Goal: Information Seeking & Learning: Learn about a topic

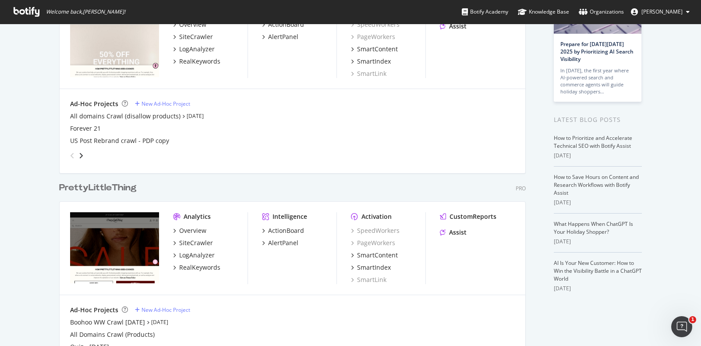
scroll to position [91, 0]
click at [192, 270] on div "RealKeywords" at bounding box center [199, 266] width 41 height 9
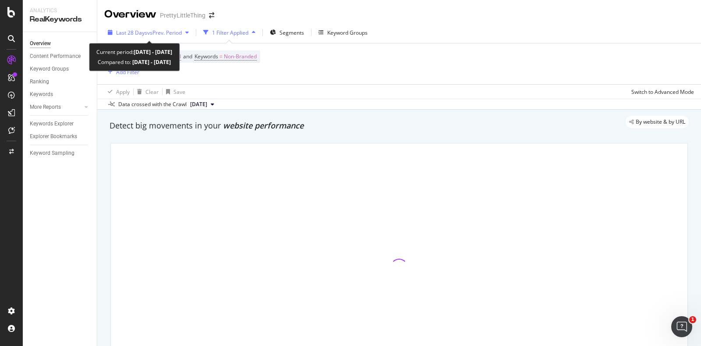
click at [182, 31] on span "vs Prev. Period" at bounding box center [164, 32] width 35 height 7
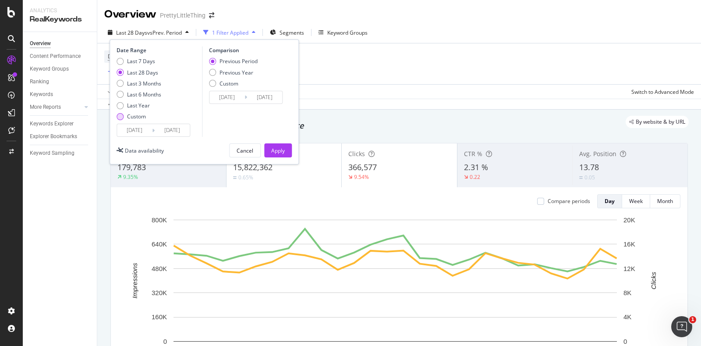
click at [146, 116] on div "Custom" at bounding box center [139, 116] width 45 height 7
click at [155, 125] on input "[DATE]" at bounding box center [172, 130] width 35 height 12
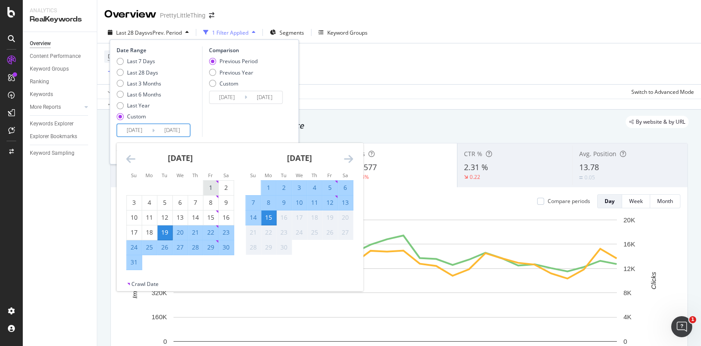
click at [210, 185] on div "1" at bounding box center [210, 187] width 15 height 9
type input "[DATE]"
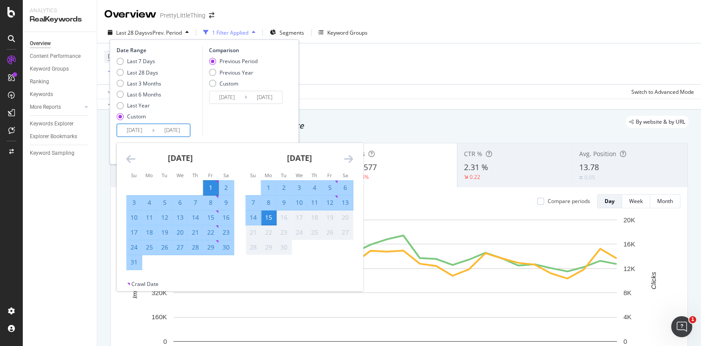
click at [139, 261] on div "31" at bounding box center [134, 262] width 15 height 9
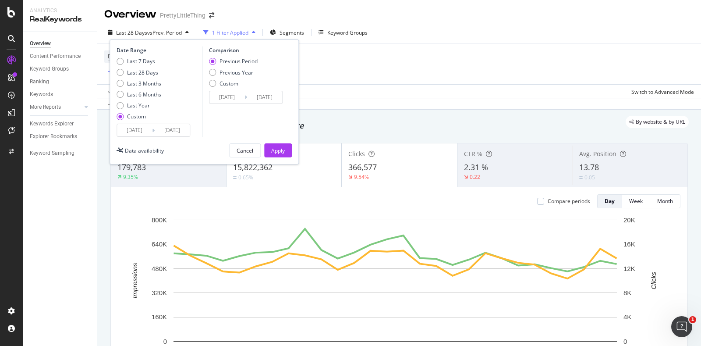
type input "[DATE]"
click at [235, 96] on input "[DATE]" at bounding box center [226, 97] width 35 height 12
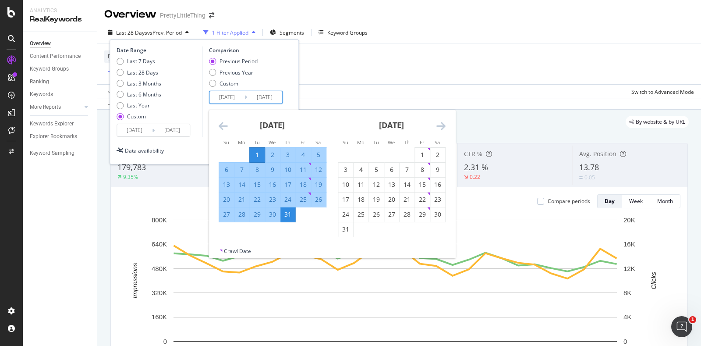
click at [280, 81] on div "Previous Period Previous Year Custom" at bounding box center [247, 73] width 76 height 33
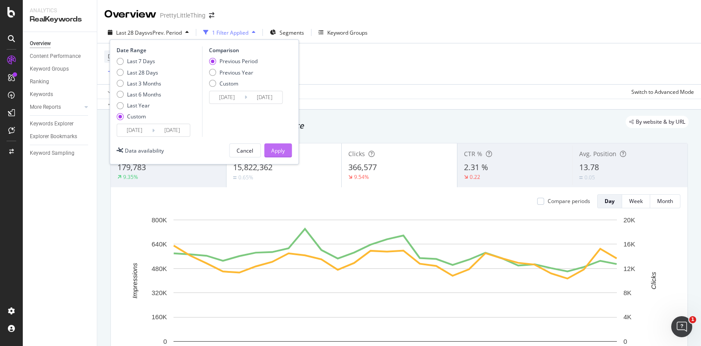
click at [280, 144] on div "Apply" at bounding box center [278, 150] width 14 height 13
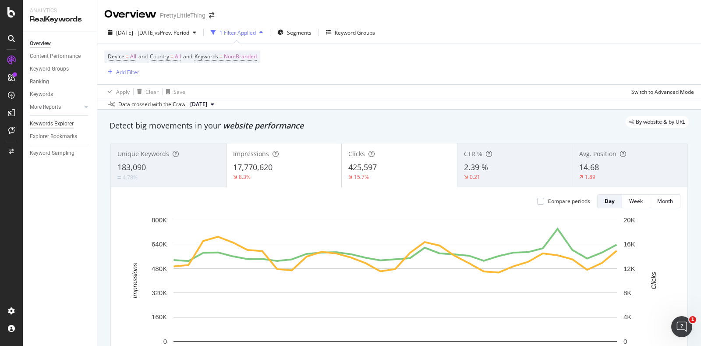
click at [64, 121] on div "Keywords Explorer" at bounding box center [52, 123] width 44 height 9
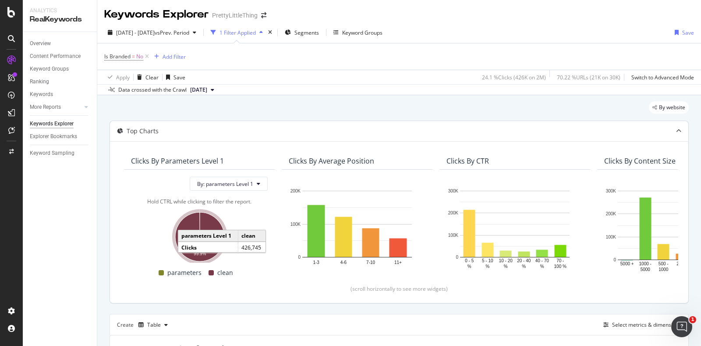
click at [190, 221] on icon "A chart." at bounding box center [199, 236] width 49 height 49
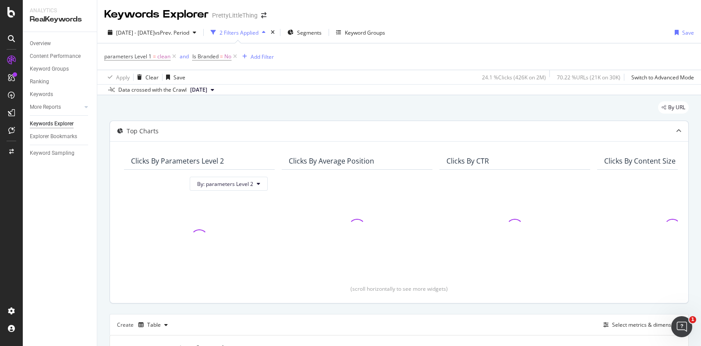
scroll to position [151, 0]
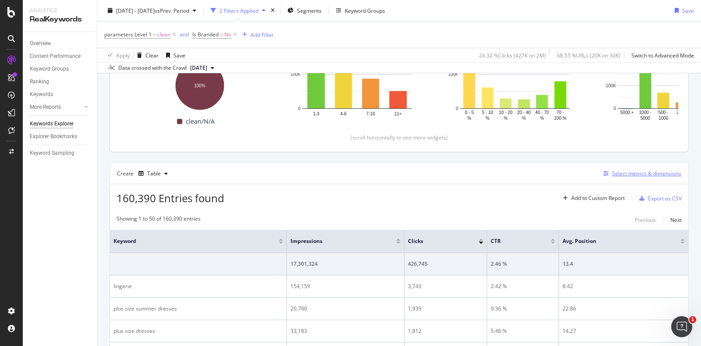
click at [612, 176] on div "Select metrics & dimensions" at bounding box center [646, 173] width 69 height 7
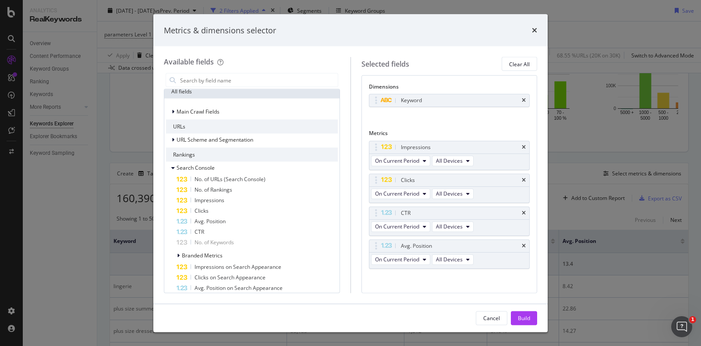
scroll to position [94, 0]
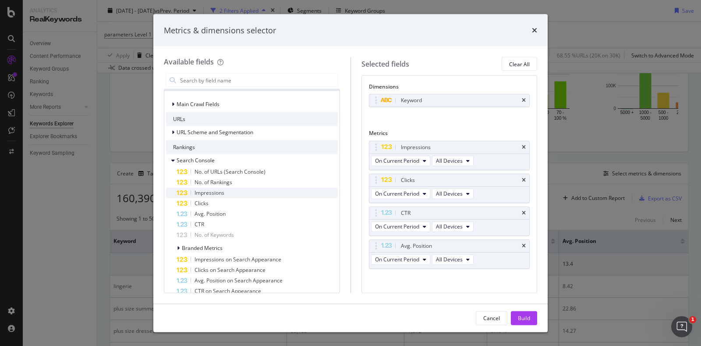
click at [224, 188] on div "Impressions" at bounding box center [257, 193] width 161 height 11
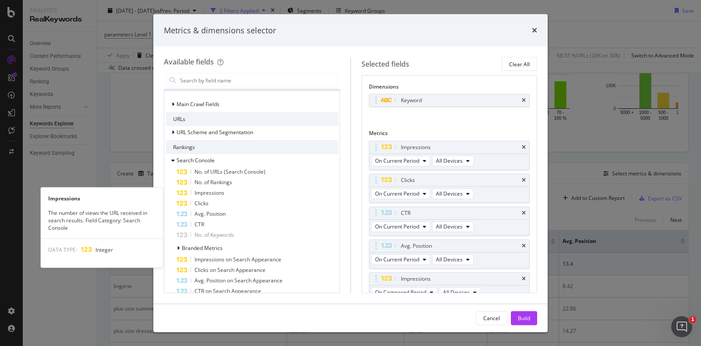
scroll to position [7, 0]
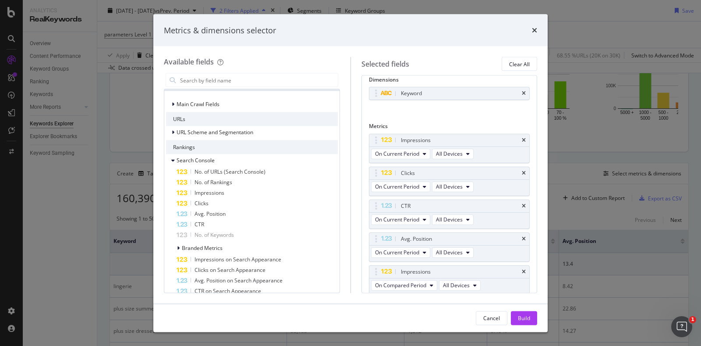
click at [224, 188] on div "Impressions" at bounding box center [257, 193] width 161 height 11
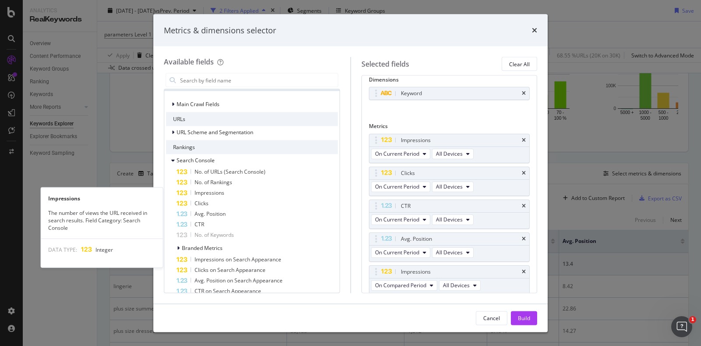
scroll to position [40, 0]
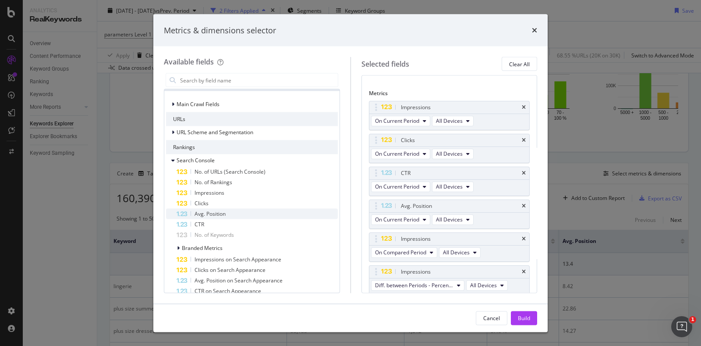
click at [266, 211] on div "Avg. Position" at bounding box center [257, 214] width 161 height 11
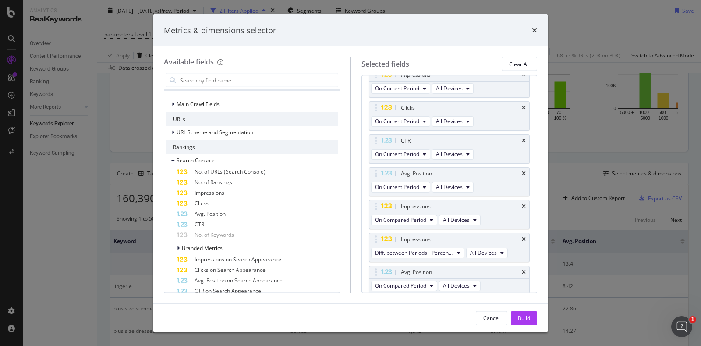
click at [266, 211] on div "Avg. Position" at bounding box center [257, 214] width 161 height 11
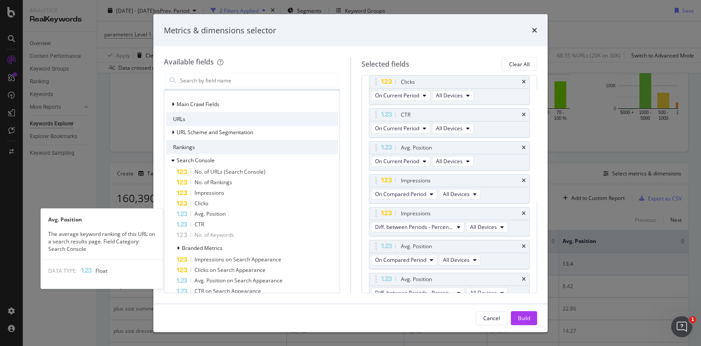
scroll to position [105, 0]
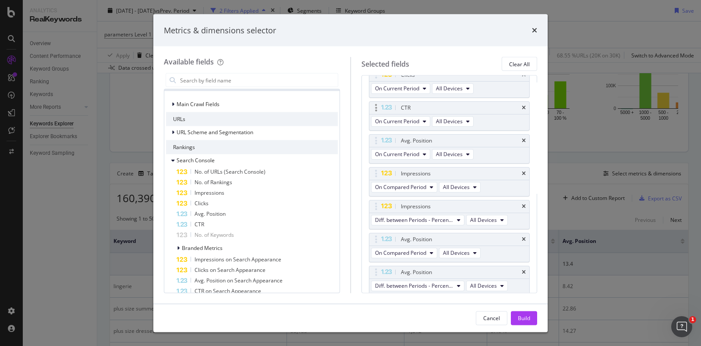
click at [516, 109] on div "CTR" at bounding box center [449, 107] width 160 height 12
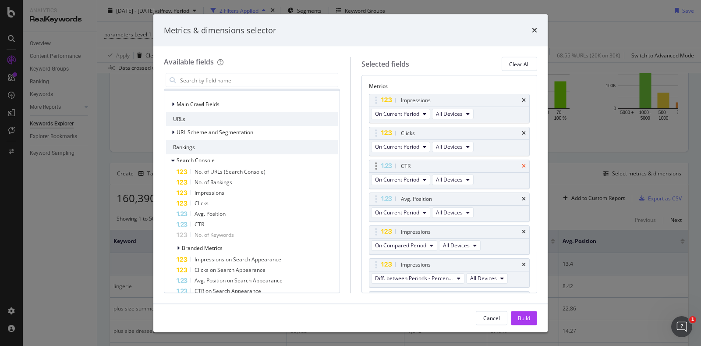
click at [522, 163] on icon "times" at bounding box center [524, 165] width 4 height 5
click at [254, 202] on div "Clicks" at bounding box center [257, 203] width 161 height 11
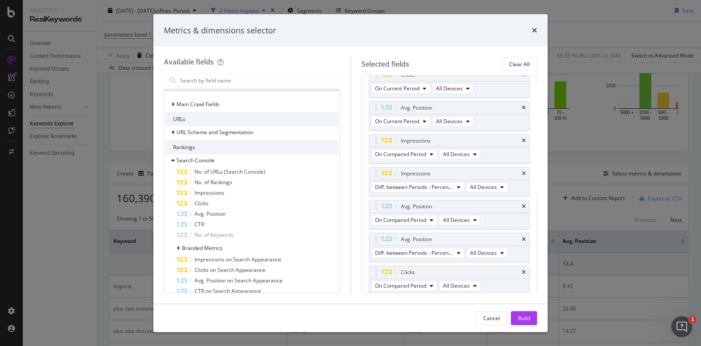
click at [254, 202] on div "Clicks" at bounding box center [257, 203] width 161 height 11
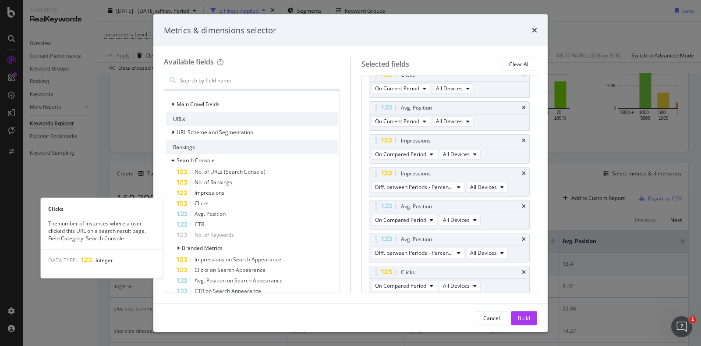
scroll to position [138, 0]
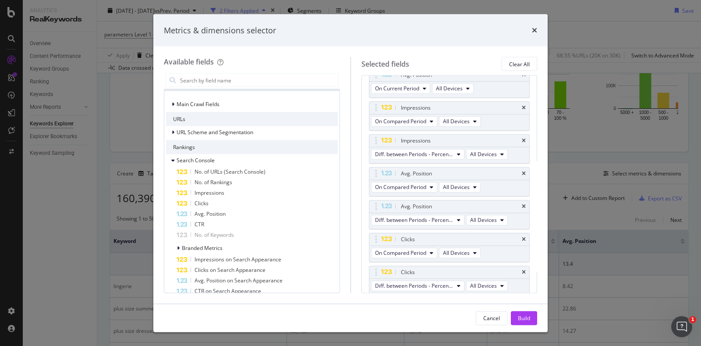
click at [254, 202] on div "Clicks" at bounding box center [257, 203] width 161 height 11
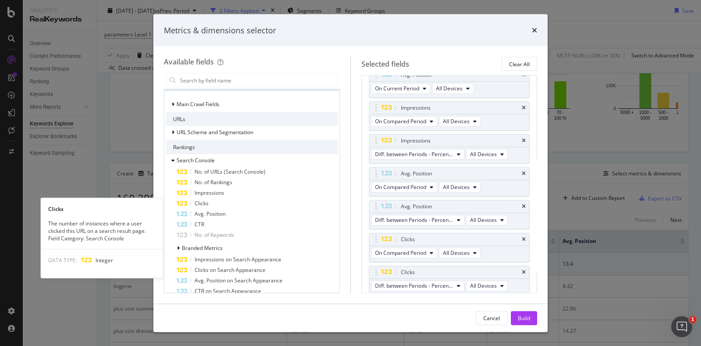
scroll to position [170, 0]
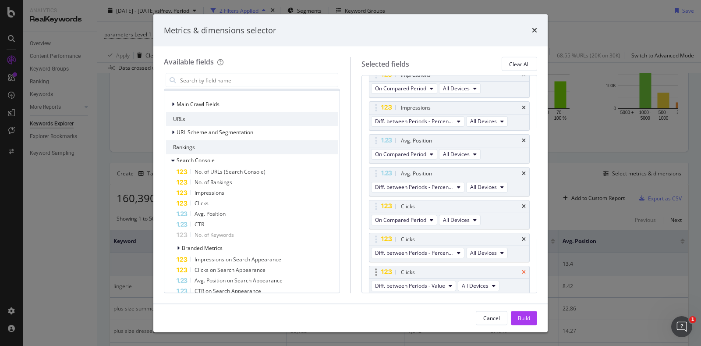
click at [522, 269] on icon "times" at bounding box center [524, 271] width 4 height 5
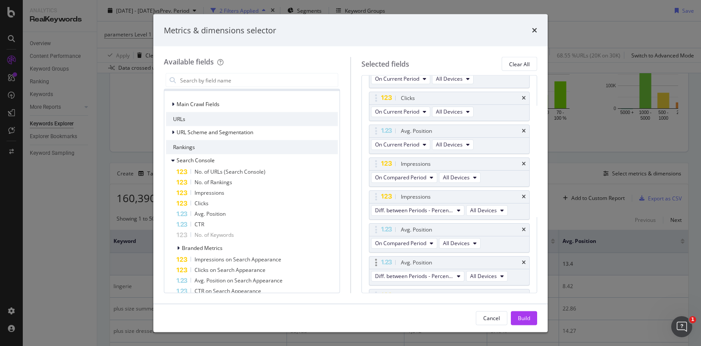
scroll to position [71, 0]
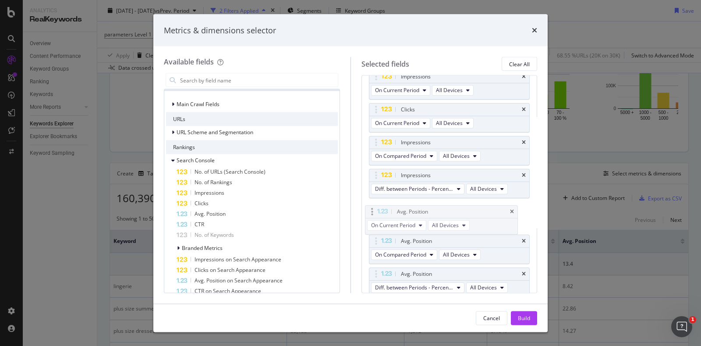
drag, startPoint x: 441, startPoint y: 143, endPoint x: 438, endPoint y: 213, distance: 70.6
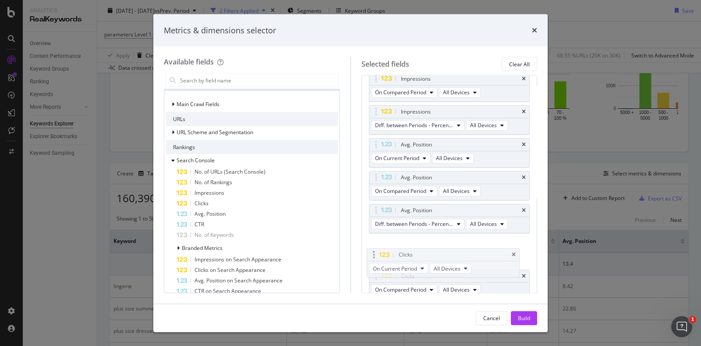
scroll to position [103, 0]
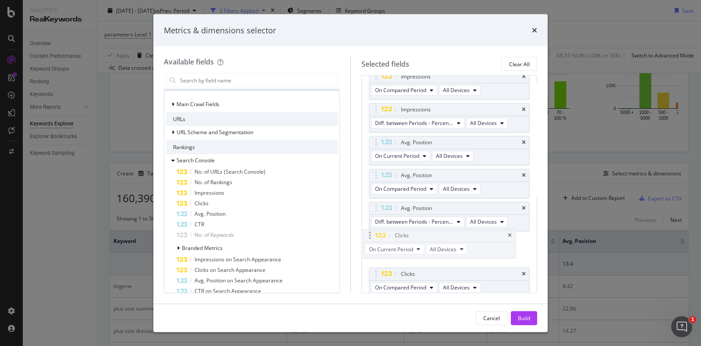
drag, startPoint x: 434, startPoint y: 108, endPoint x: 429, endPoint y: 240, distance: 131.6
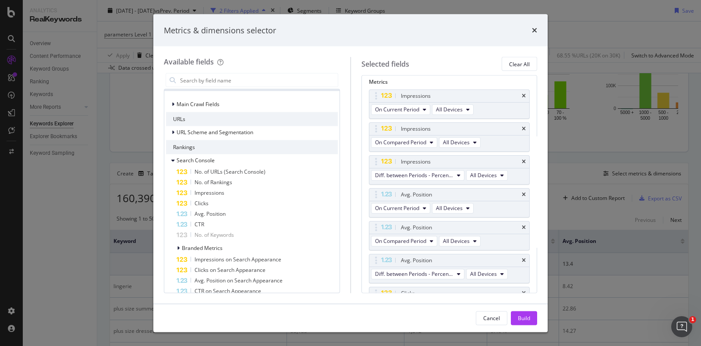
scroll to position [44, 0]
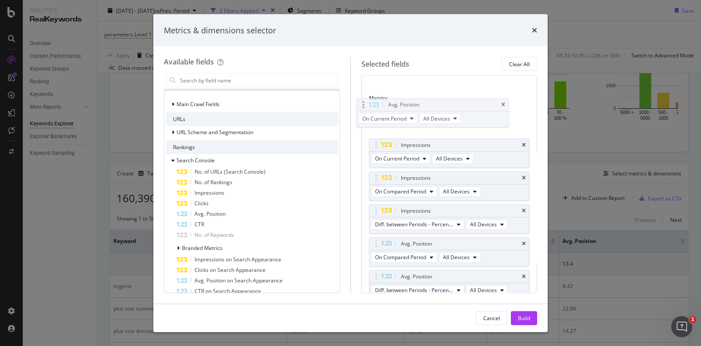
drag, startPoint x: 443, startPoint y: 201, endPoint x: 431, endPoint y: 106, distance: 95.9
click at [431, 106] on body "Analytics RealKeywords Overview Content Performance Keyword Groups Ranking Keyw…" at bounding box center [350, 173] width 701 height 346
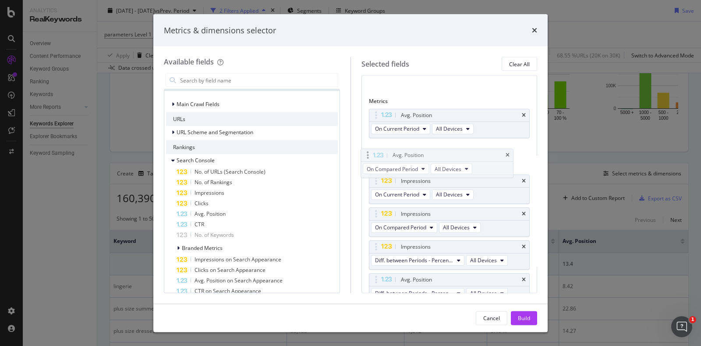
drag, startPoint x: 447, startPoint y: 241, endPoint x: 439, endPoint y: 152, distance: 90.2
click at [439, 152] on body "Analytics RealKeywords Overview Content Performance Keyword Groups Ranking Keyw…" at bounding box center [350, 173] width 701 height 346
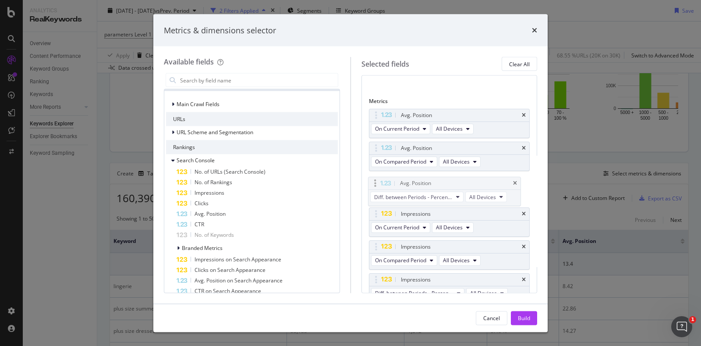
drag, startPoint x: 439, startPoint y: 275, endPoint x: 438, endPoint y: 181, distance: 94.7
click at [438, 181] on body "Analytics RealKeywords Overview Content Performance Keyword Groups Ranking Keyw…" at bounding box center [350, 173] width 701 height 346
click at [522, 313] on div "Build" at bounding box center [524, 317] width 12 height 13
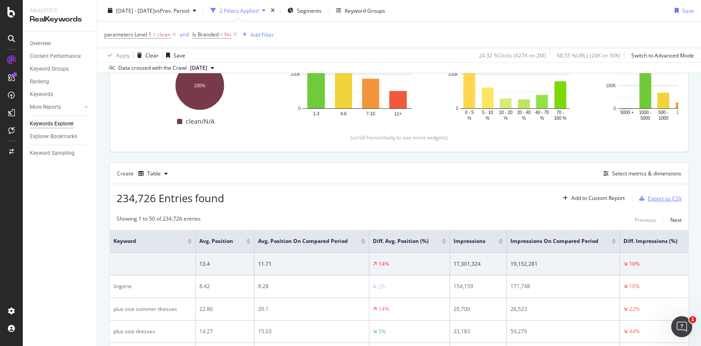
click at [648, 195] on div "Export as CSV" at bounding box center [665, 198] width 34 height 7
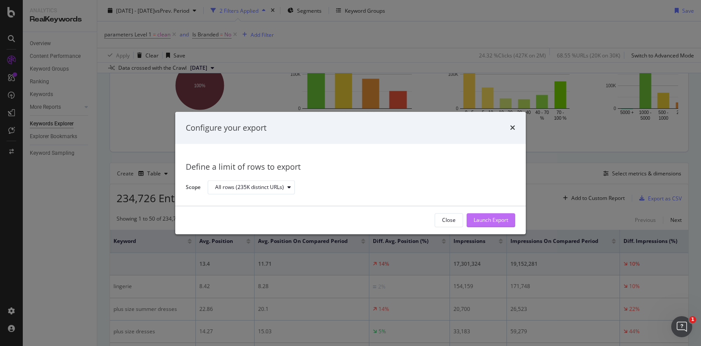
click at [497, 220] on div "Launch Export" at bounding box center [491, 219] width 35 height 7
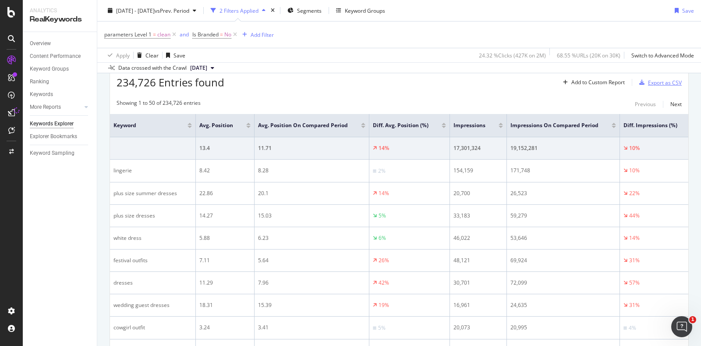
scroll to position [269, 0]
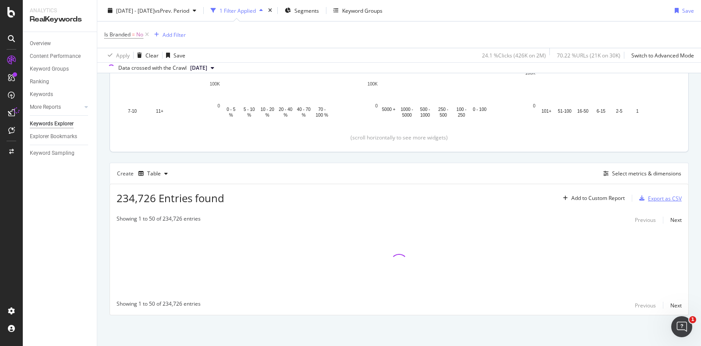
scroll to position [0, 240]
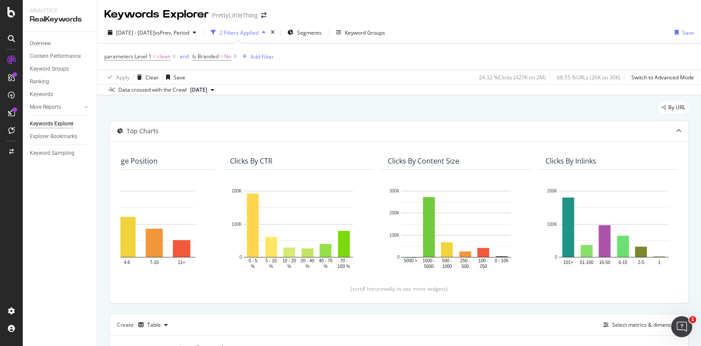
click at [17, 111] on div at bounding box center [11, 113] width 14 height 14
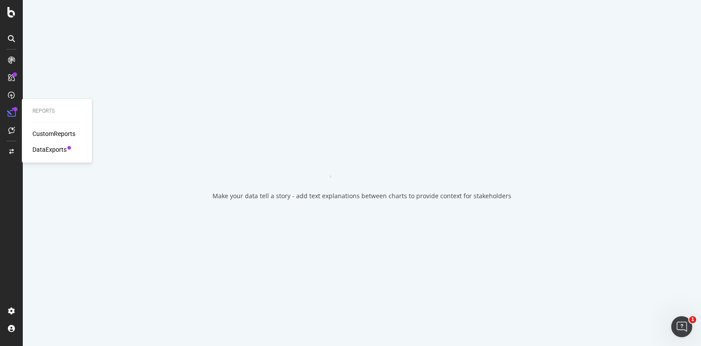
click at [60, 149] on div "DataExports" at bounding box center [49, 149] width 34 height 9
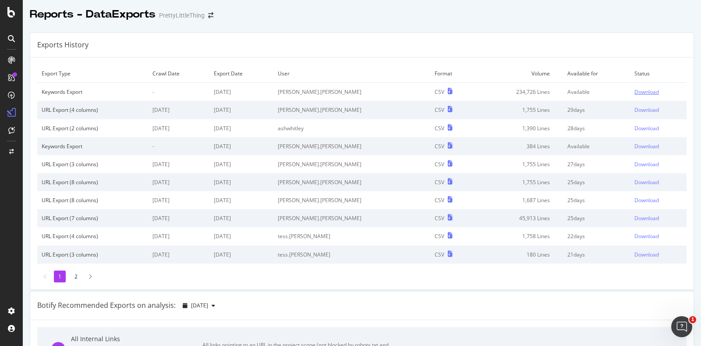
click at [634, 91] on div "Download" at bounding box center [646, 91] width 25 height 7
